Goal: Transaction & Acquisition: Subscribe to service/newsletter

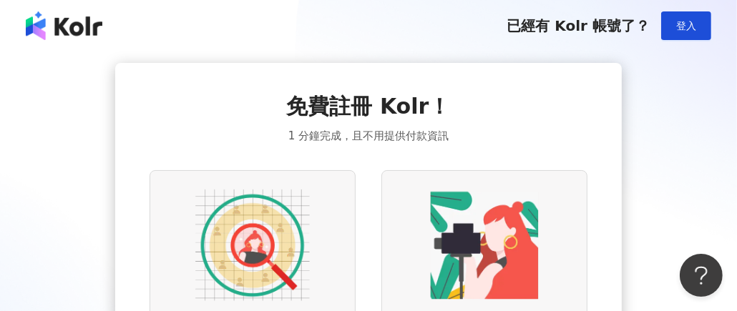
click at [454, 104] on div "免費註冊 Kolr！ 1 分鐘完成，且不用提供付款資訊 我要找網紅 適用品牌主/廣告方 我要接案 適用網紅/網紅經紀人/經紀公司" at bounding box center [369, 231] width 438 height 279
click at [593, 39] on div "已經有 Kolr 帳號了？ 登入" at bounding box center [609, 25] width 205 height 29
click at [280, 228] on img at bounding box center [252, 245] width 115 height 115
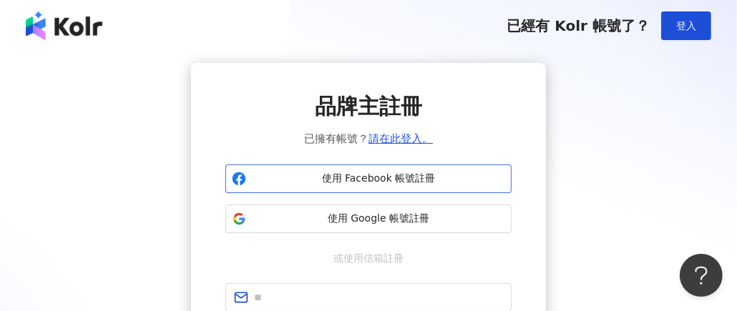
click at [280, 180] on span "使用 Facebook 帳號註冊" at bounding box center [378, 179] width 253 height 14
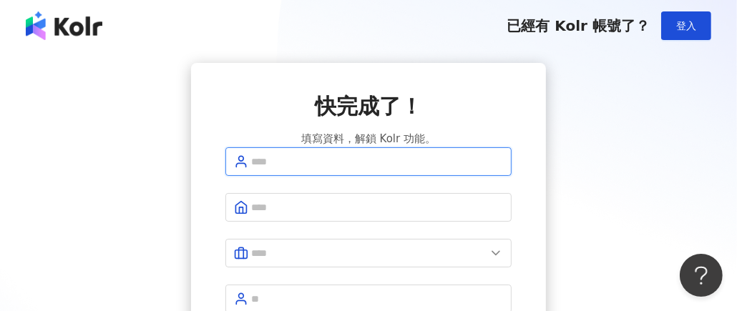
drag, startPoint x: 374, startPoint y: 180, endPoint x: 412, endPoint y: 166, distance: 41.0
click at [374, 170] on input "text" at bounding box center [377, 162] width 252 height 16
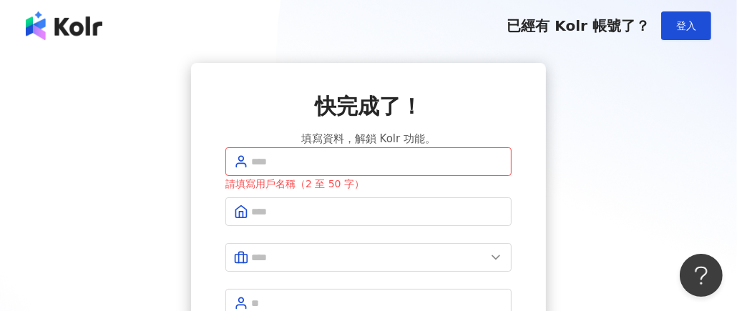
click at [647, 132] on div "快完成了！ 填寫資料，解鎖 Kolr 功能。 請填寫用戶名稱（2 至 50 字） ** +886 註冊完成" at bounding box center [368, 296] width 703 height 467
